Goal: Information Seeking & Learning: Learn about a topic

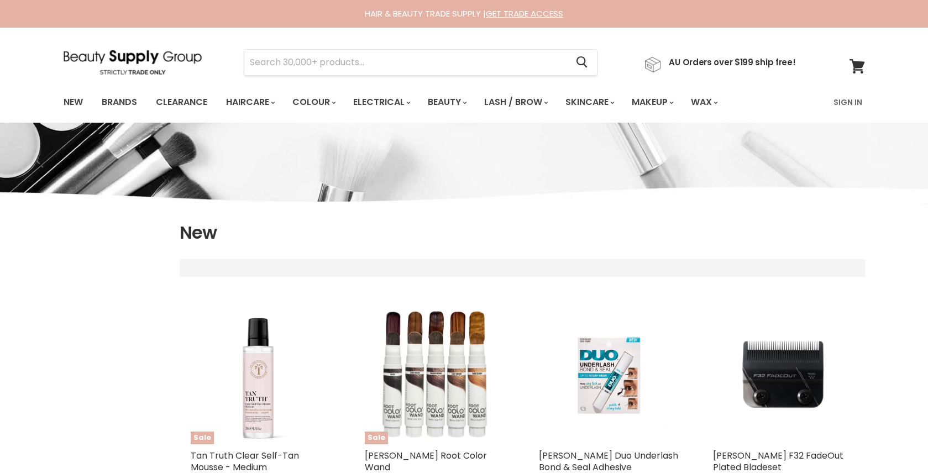
select select "created-descending"
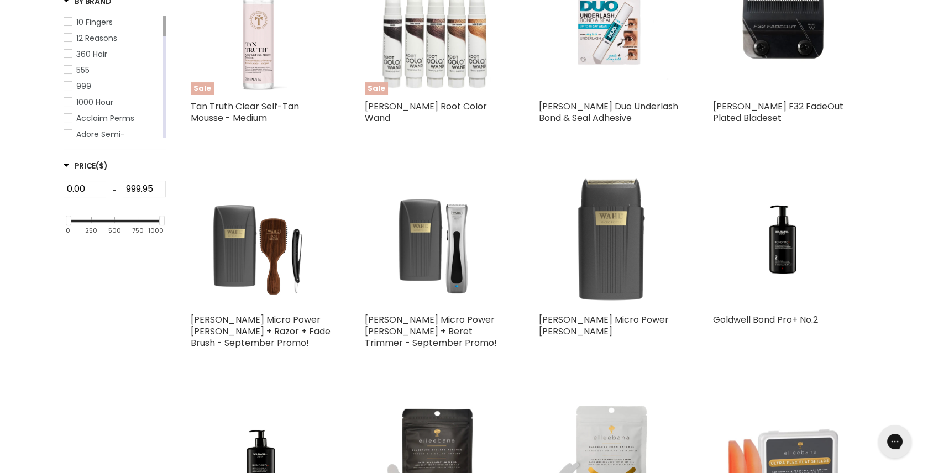
scroll to position [359, 0]
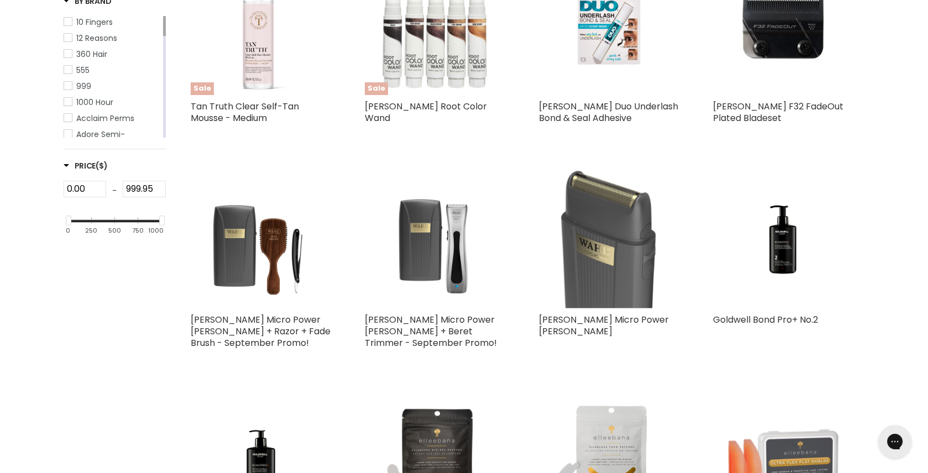
click at [634, 212] on img "Main content" at bounding box center [609, 237] width 141 height 141
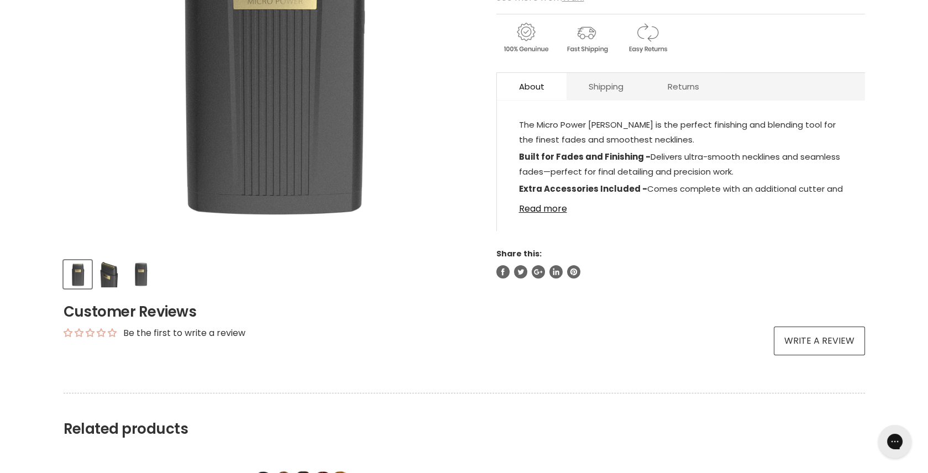
scroll to position [305, 0]
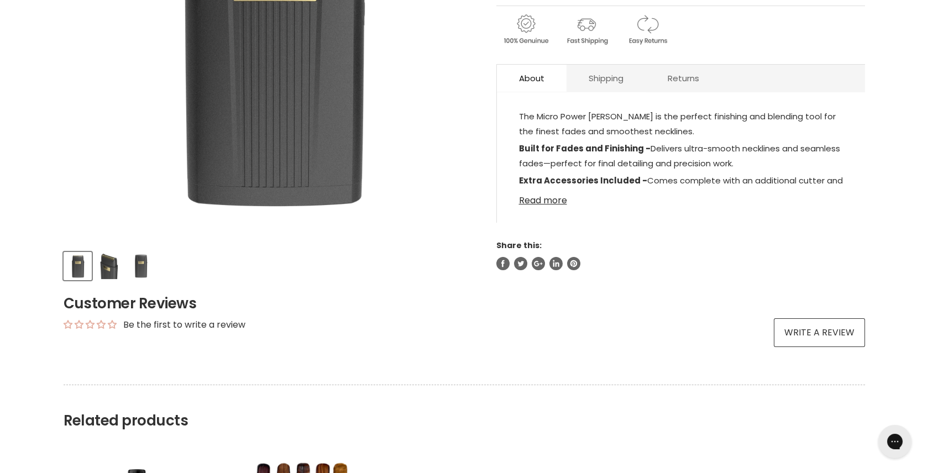
click at [548, 203] on link "Read more" at bounding box center [681, 197] width 324 height 17
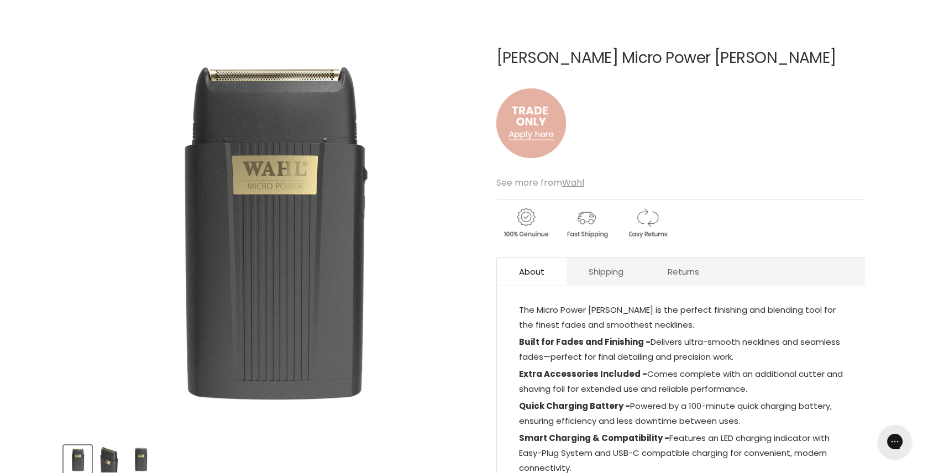
scroll to position [108, 0]
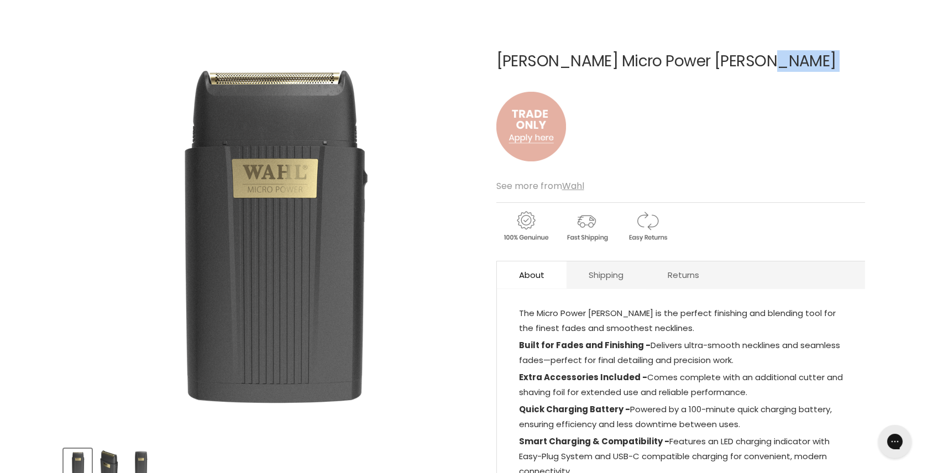
drag, startPoint x: 499, startPoint y: 61, endPoint x: 715, endPoint y: 71, distance: 216.4
click at [715, 71] on div "Wahl Micro Power Shaver No reviews" at bounding box center [680, 114] width 369 height 122
copy div "Wahl Micro Power Shaver No reviews"
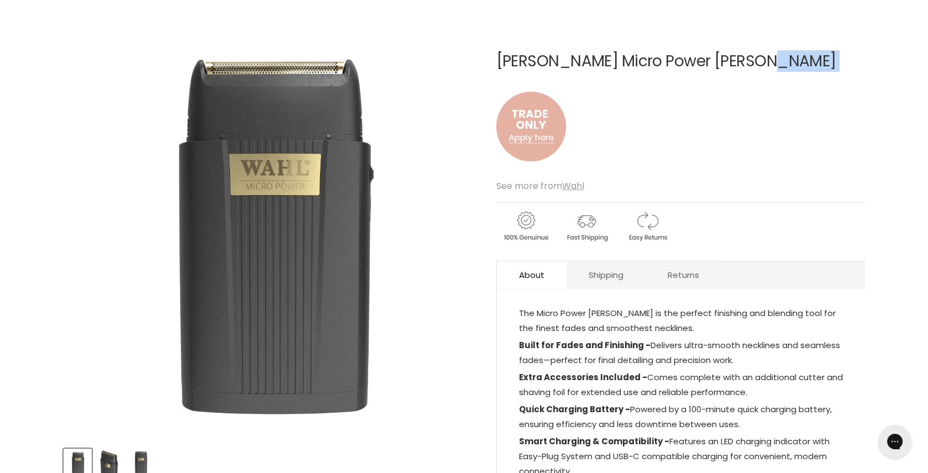
scroll to position [0, 0]
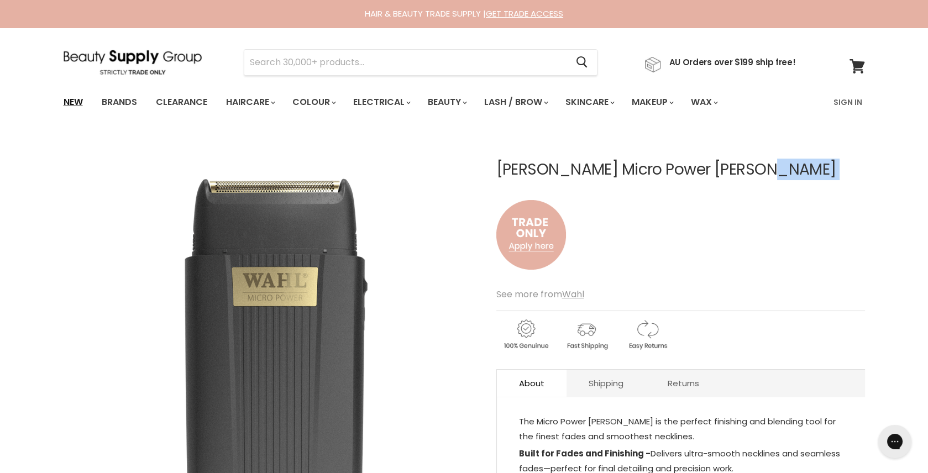
click at [68, 104] on link "New" at bounding box center [73, 102] width 36 height 23
click at [75, 101] on link "New" at bounding box center [73, 102] width 36 height 23
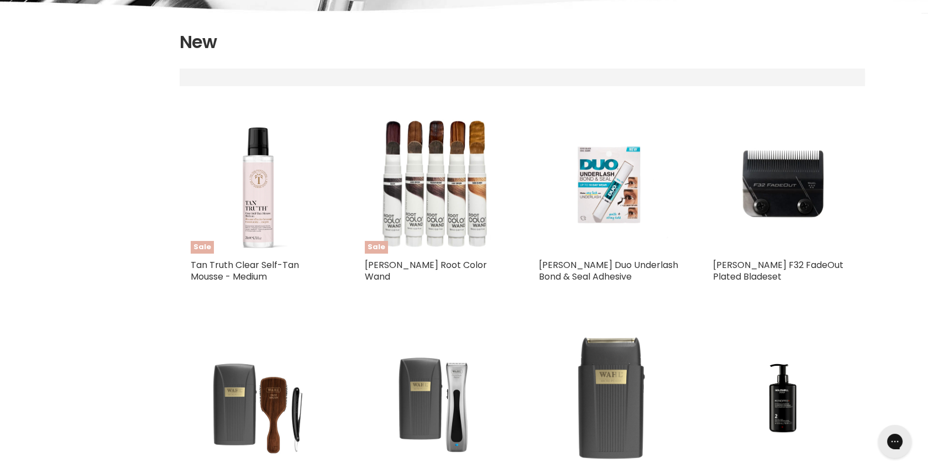
select select "created-descending"
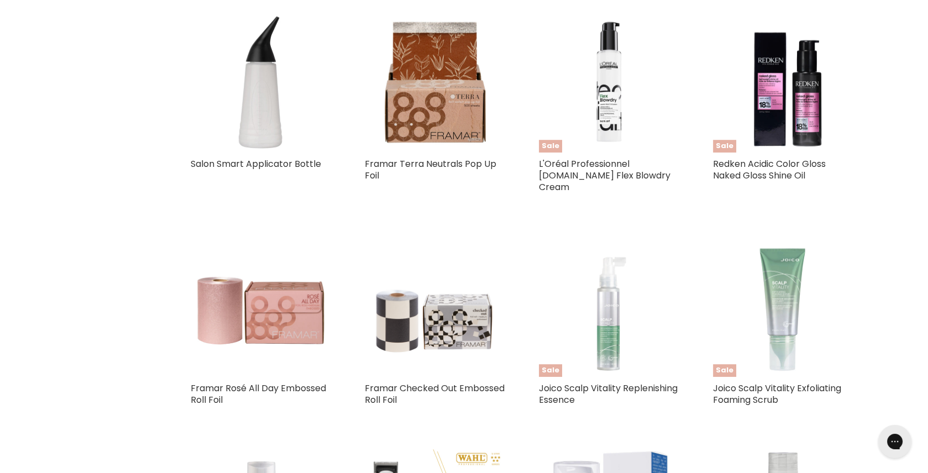
scroll to position [1582, 0]
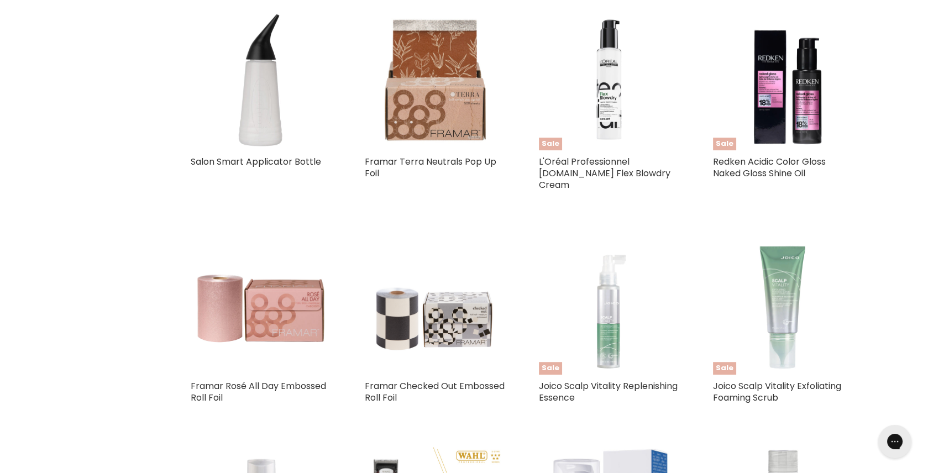
click at [412, 119] on img "Main content" at bounding box center [435, 79] width 141 height 141
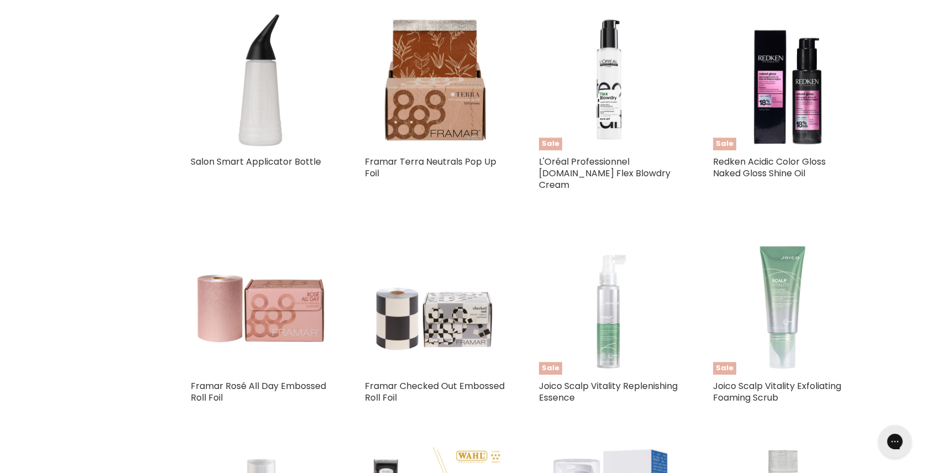
drag, startPoint x: 358, startPoint y: 160, endPoint x: 387, endPoint y: 170, distance: 30.9
click at [387, 170] on div "Framar Terra Neutrals Pop Up Foil Framar Terra Neutrals - Pop Up 500 sheets - 5…" at bounding box center [435, 104] width 163 height 213
copy link "Framar Terra Neutrals Pop Up Foil"
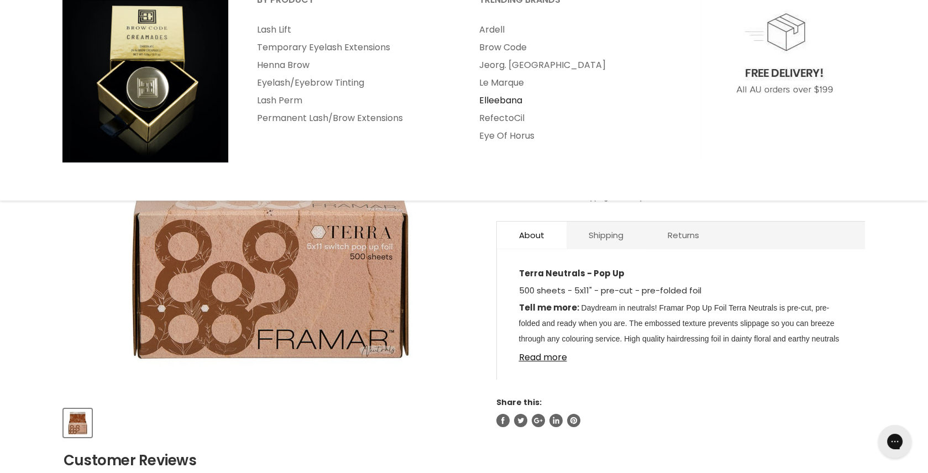
scroll to position [151, 0]
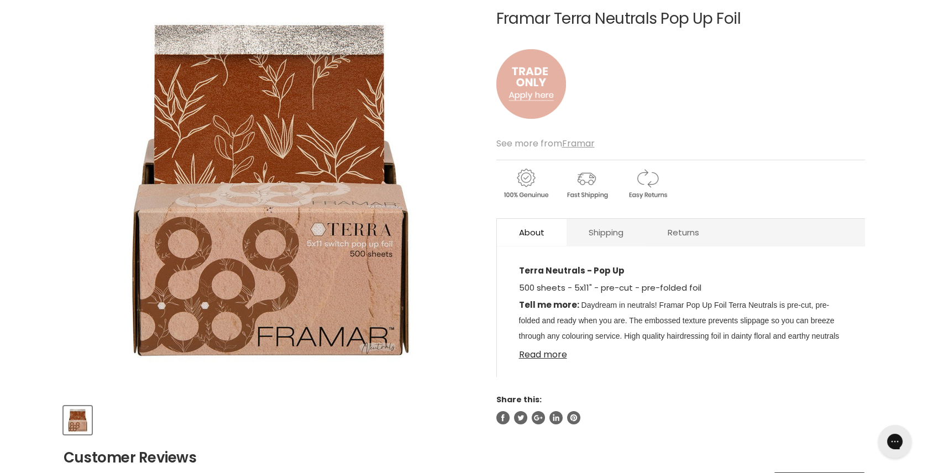
click at [553, 354] on link "Read more" at bounding box center [681, 351] width 324 height 17
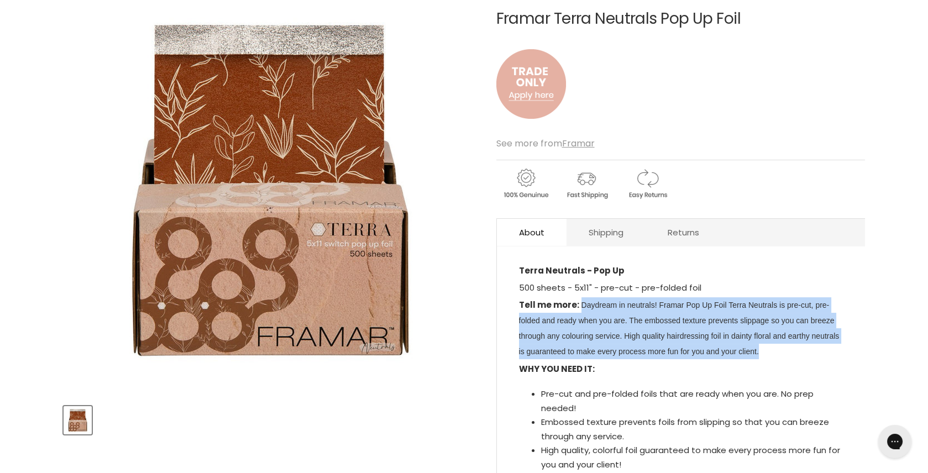
drag, startPoint x: 579, startPoint y: 306, endPoint x: 847, endPoint y: 347, distance: 271.1
click at [847, 347] on div "Terra Neutrals - Pop Up 500 sheets - 5x11" - pre-cut - pre-folded foil Tell me …" at bounding box center [681, 398] width 368 height 281
copy p "Daydream in neutrals! Framar Pop Up Foil Terra Neutrals is pre-cut, pre-folded …"
